Goal: Book appointment/travel/reservation

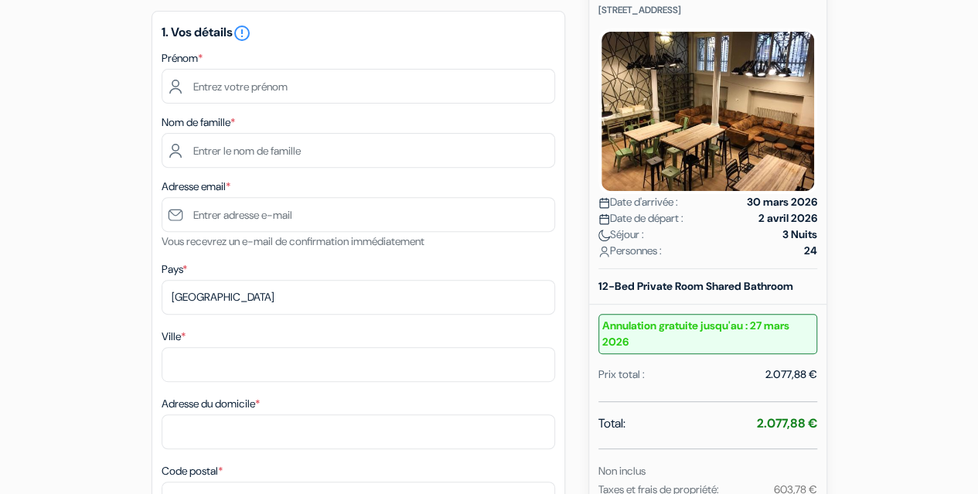
scroll to position [200, 0]
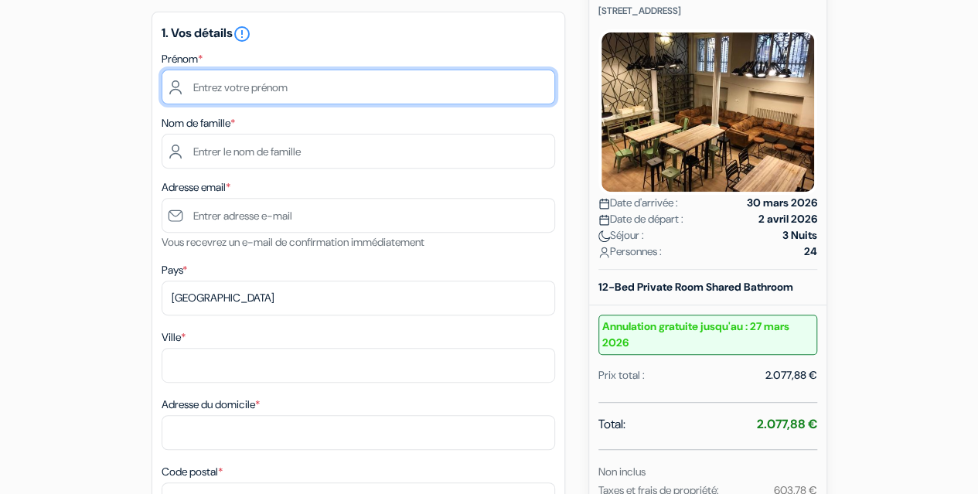
click at [316, 87] on input "text" at bounding box center [359, 87] width 394 height 35
type input "[PERSON_NAME]"
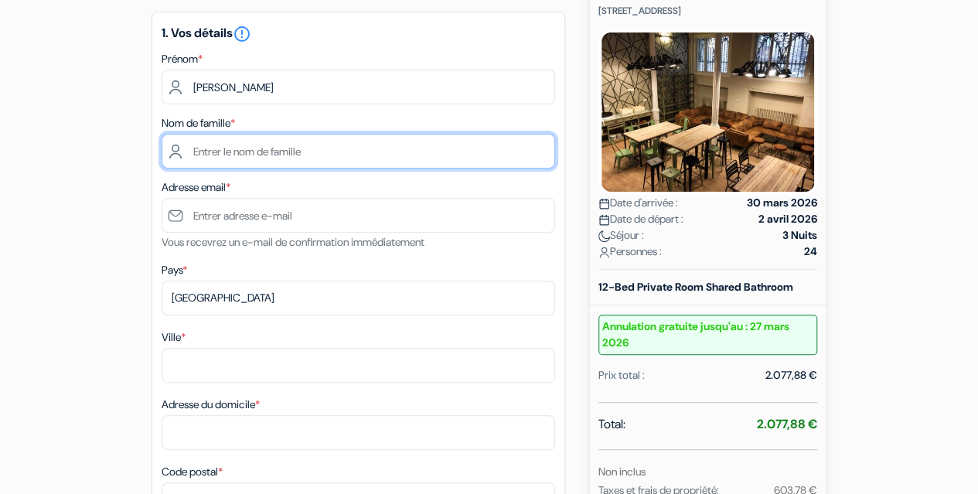
type input "[PERSON_NAME]"
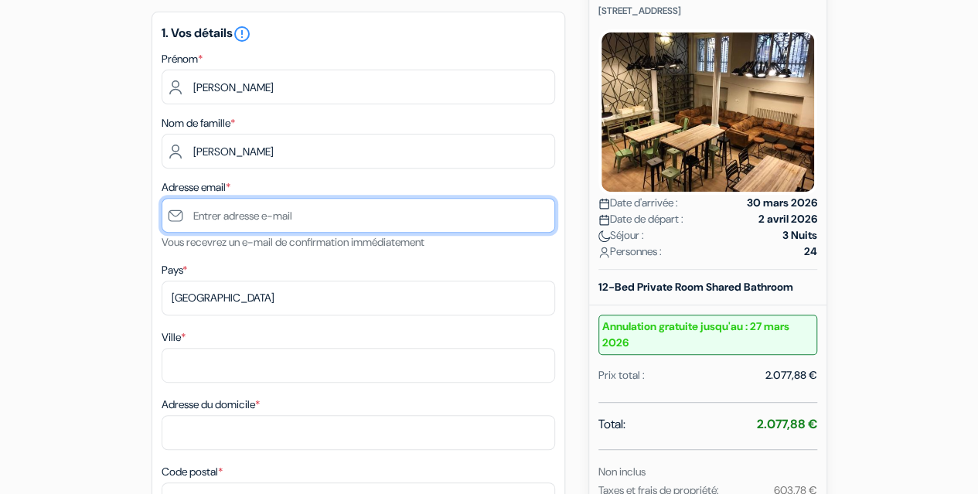
type input "[EMAIL_ADDRESS][DOMAIN_NAME]"
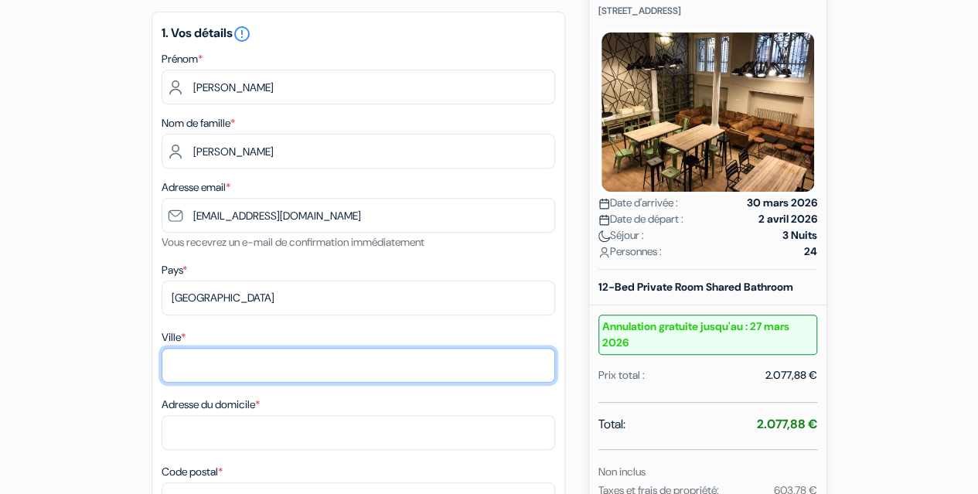
type input "Cormondrèche"
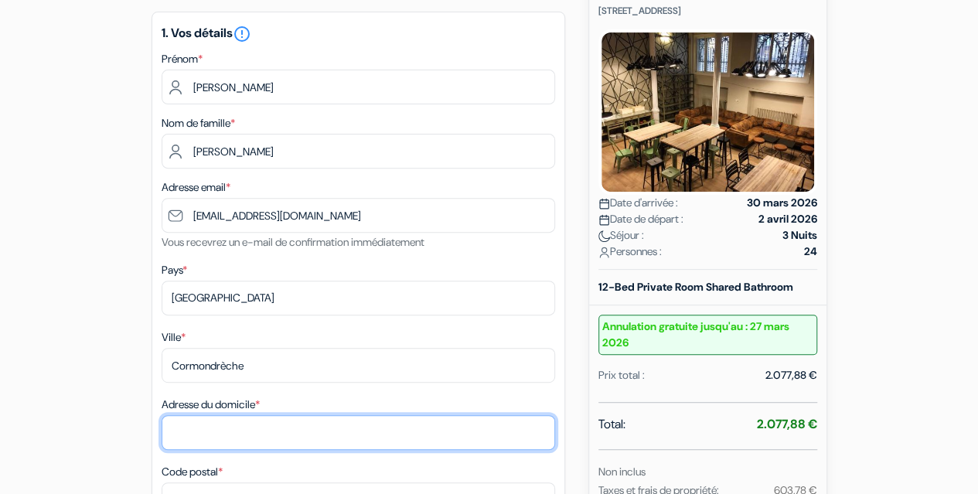
type input "Grand-Rue 65"
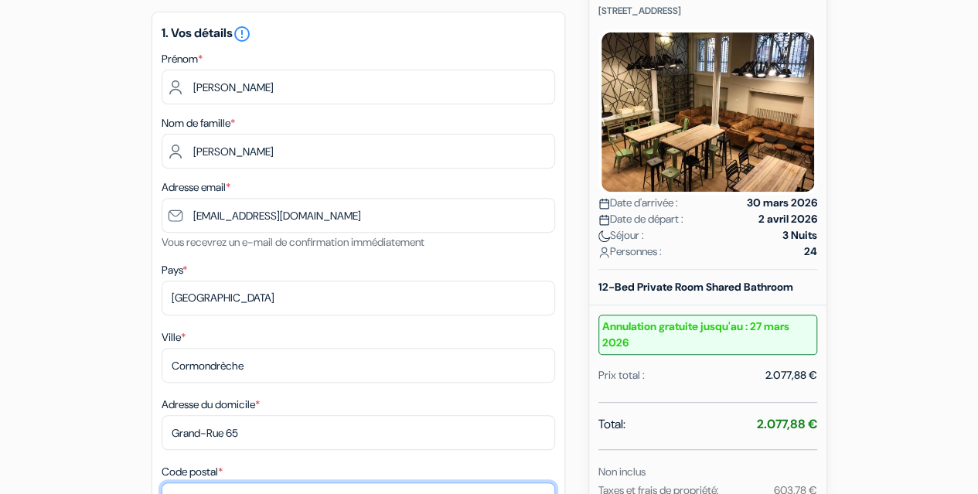
type input "2036"
type input "0774279133"
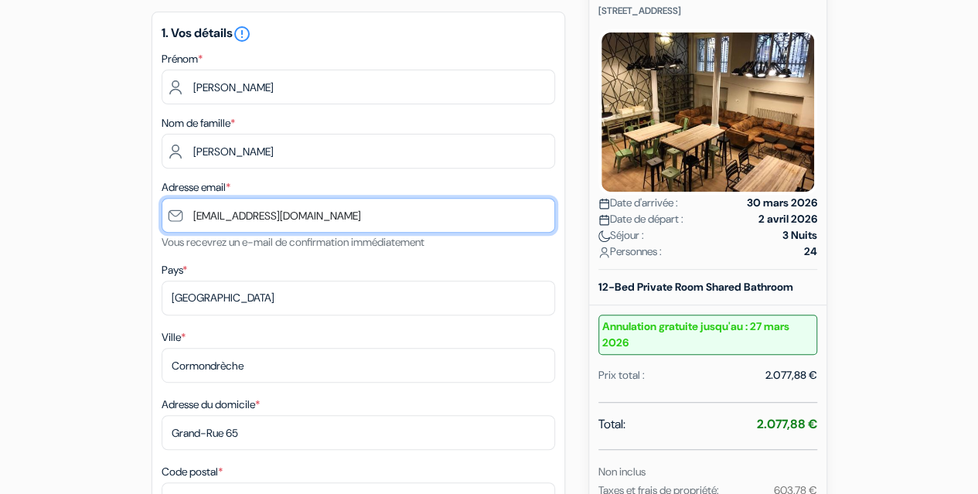
drag, startPoint x: 328, startPoint y: 220, endPoint x: 97, endPoint y: 180, distance: 233.9
type input "m"
type input "[EMAIL_ADDRESS][DOMAIN_NAME]"
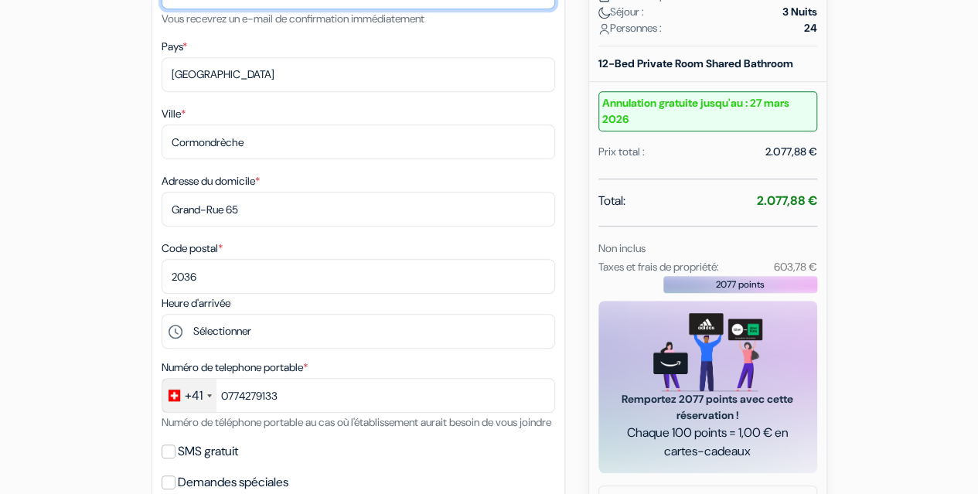
scroll to position [424, 0]
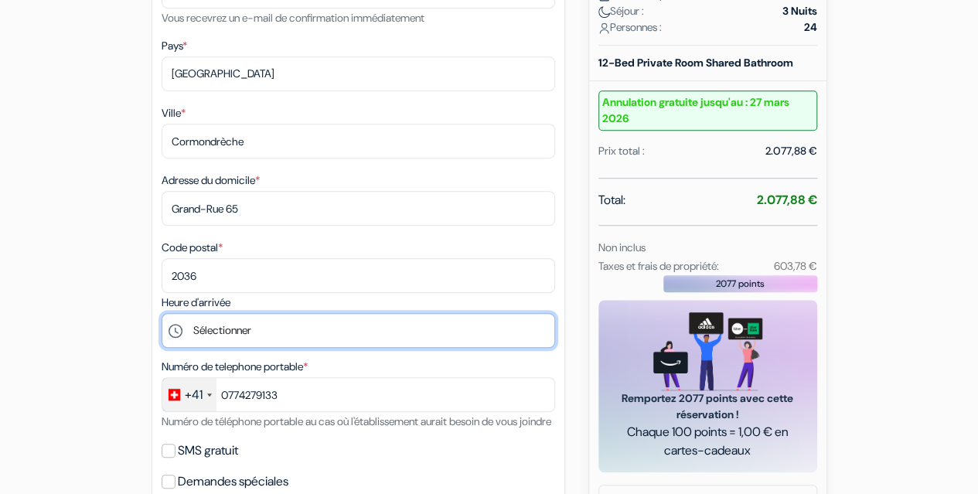
click at [242, 336] on select "Sélectionner 15:00 16:00 17:00 18:00 19:00 20:00 21:00 22:00 23:00 0:00" at bounding box center [359, 330] width 394 height 35
click at [162, 316] on select "Sélectionner 15:00 16:00 17:00 18:00 19:00 20:00 21:00 22:00 23:00 0:00" at bounding box center [359, 330] width 394 height 35
click at [224, 339] on select "Sélectionner 15:00 16:00 17:00 18:00 19:00 20:00 21:00 22:00 23:00 0:00" at bounding box center [359, 330] width 394 height 35
click at [162, 316] on select "Sélectionner 15:00 16:00 17:00 18:00 19:00 20:00 21:00 22:00 23:00 0:00" at bounding box center [359, 330] width 394 height 35
click at [232, 329] on select "Sélectionner 15:00 16:00 17:00 18:00 19:00 20:00 21:00 22:00 23:00 0:00" at bounding box center [359, 330] width 394 height 35
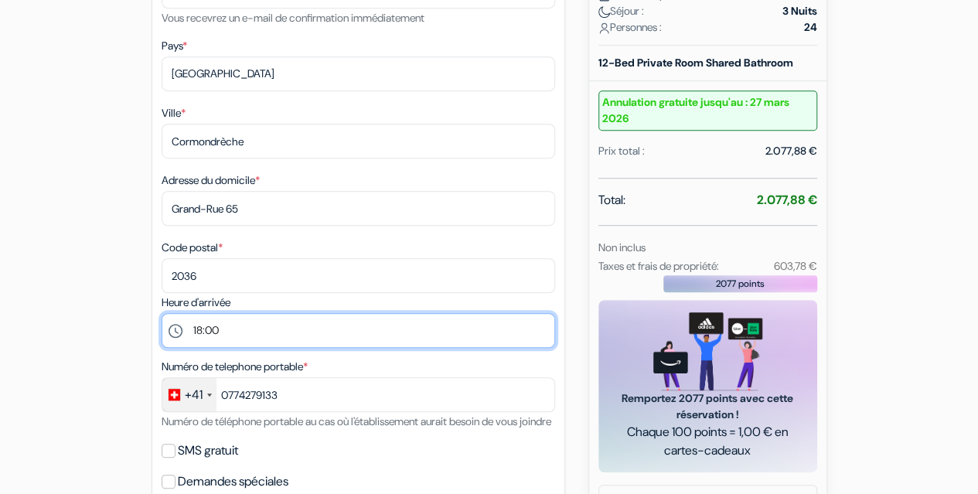
select select "20"
click at [162, 316] on select "Sélectionner 15:00 16:00 17:00 18:00 19:00 20:00 21:00 22:00 23:00 0:00" at bounding box center [359, 330] width 394 height 35
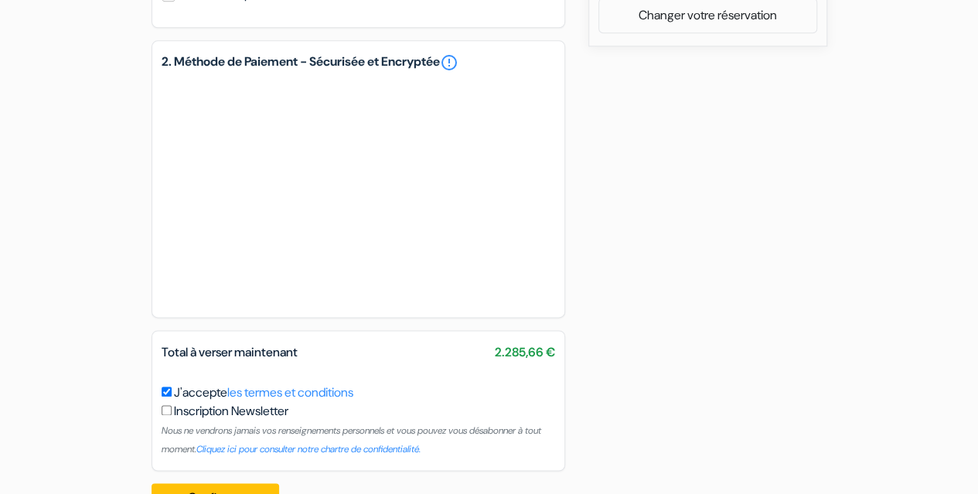
scroll to position [917, 0]
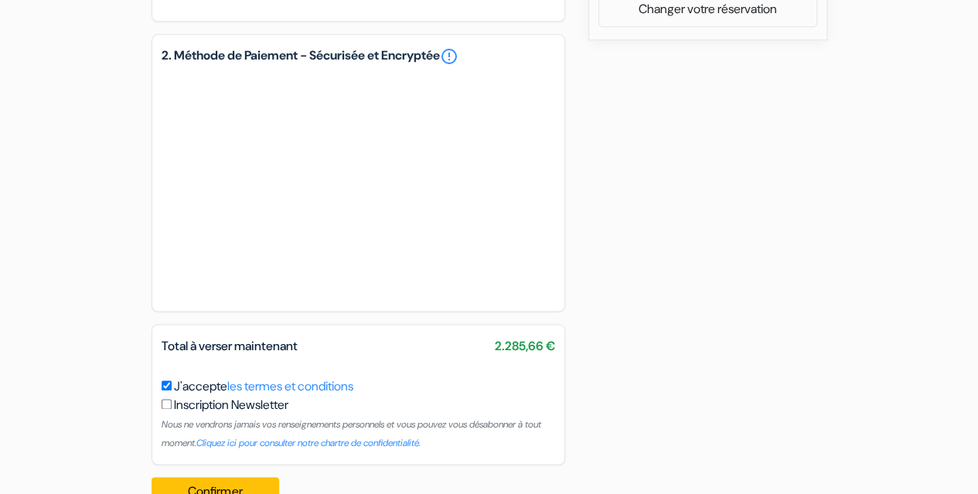
click at [163, 391] on input "J'accepte les termes et conditions" at bounding box center [167, 385] width 10 height 10
checkbox input "false"
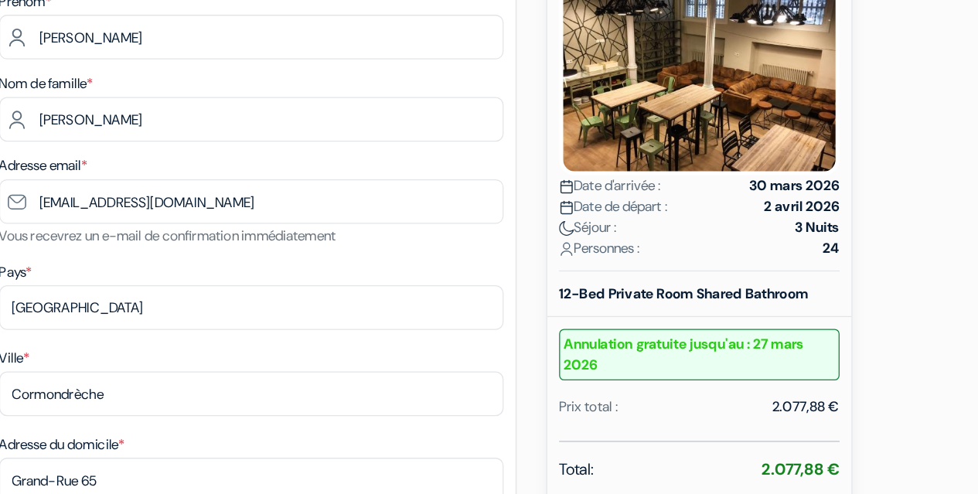
scroll to position [181, 0]
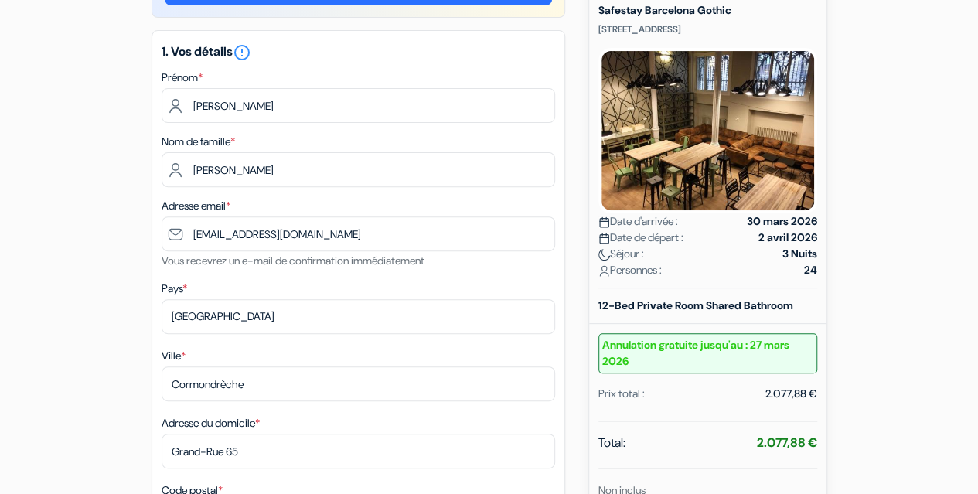
click at [455, 60] on h5 "1. Vos détails error_outline" at bounding box center [359, 52] width 394 height 19
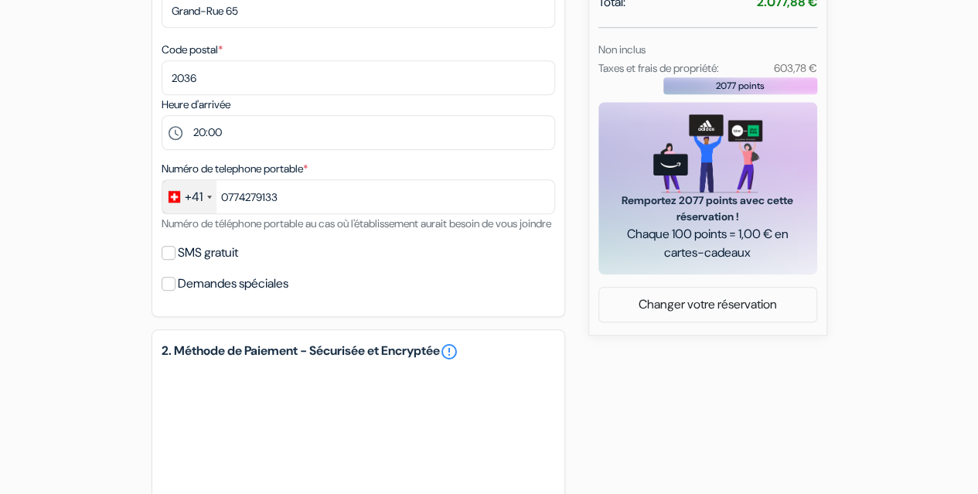
scroll to position [620, 0]
